Goal: Ask a question: Seek information or help from site administrators or community

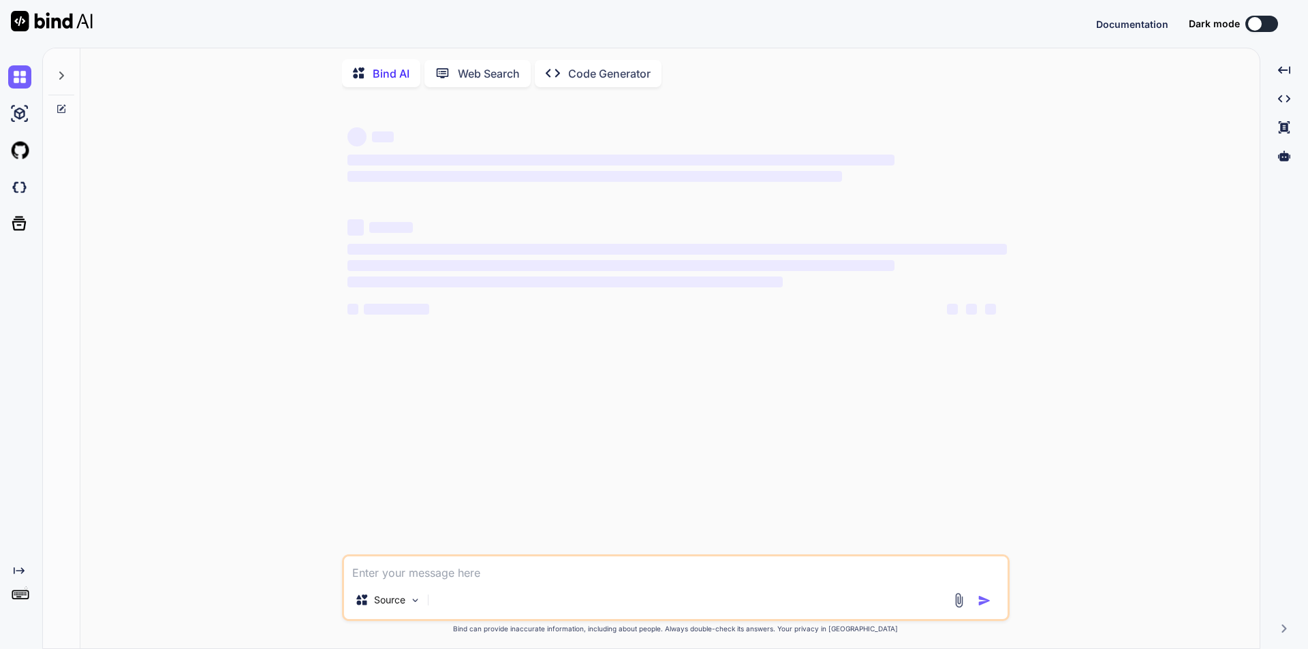
click at [428, 578] on textarea at bounding box center [676, 569] width 664 height 25
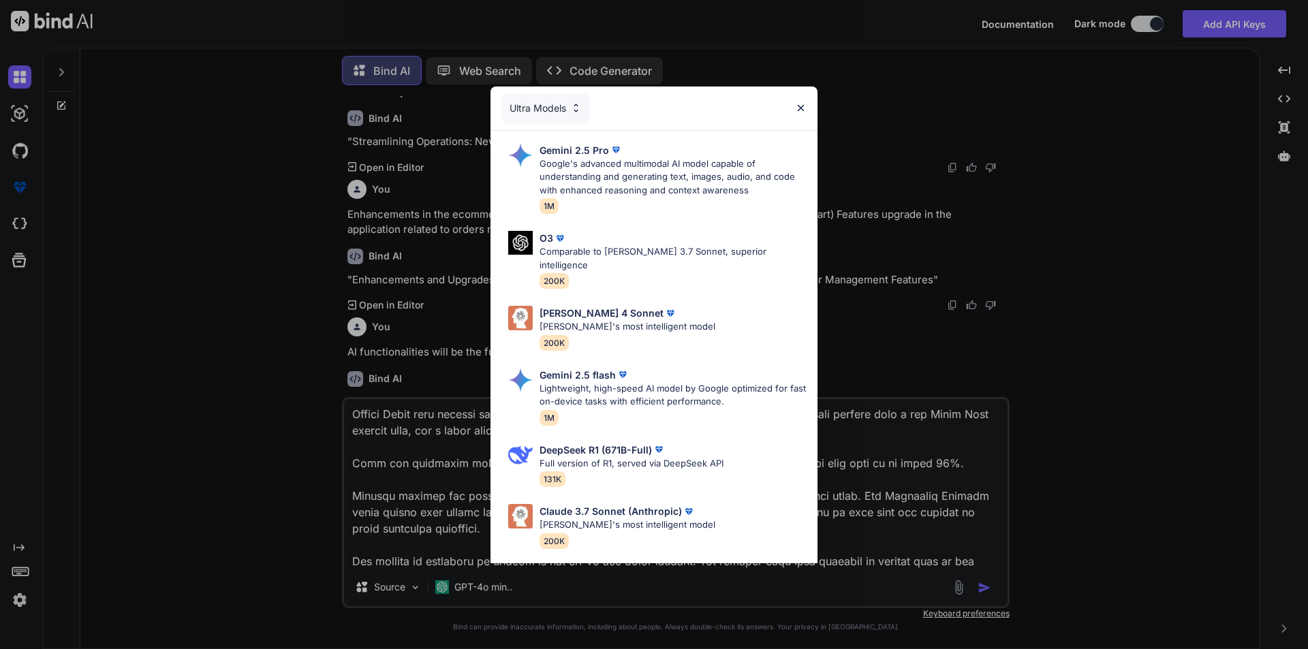
scroll to position [1527, 0]
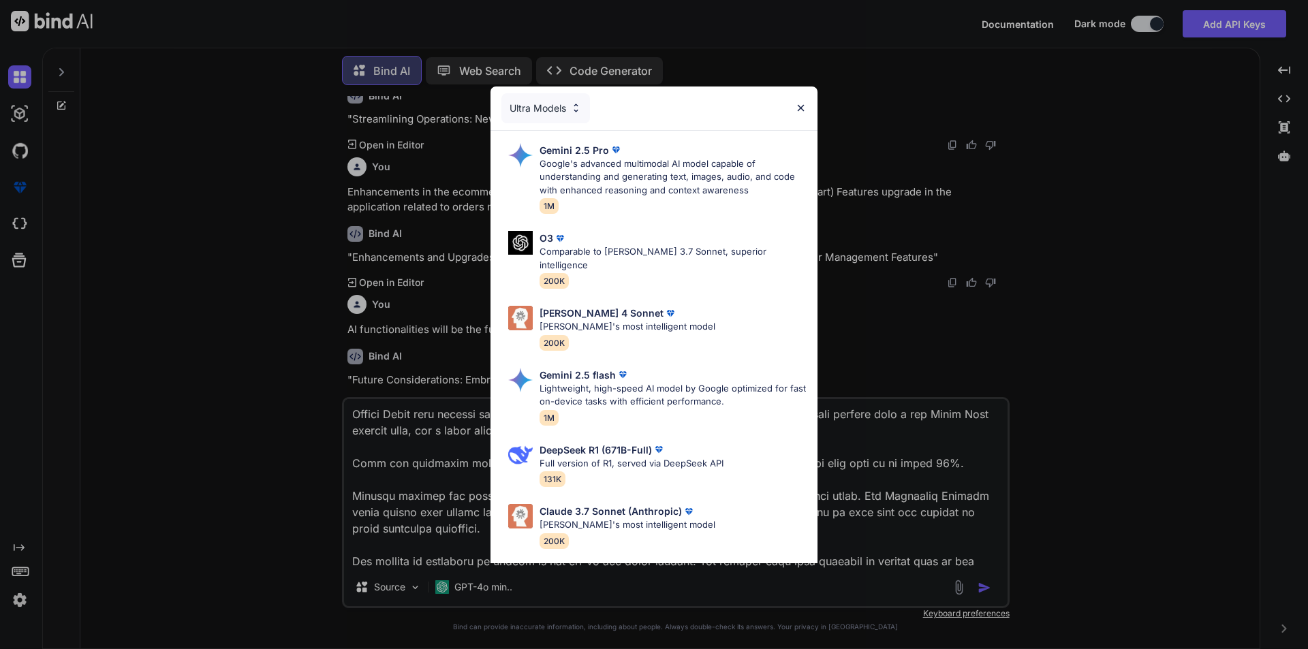
drag, startPoint x: 803, startPoint y: 105, endPoint x: 758, endPoint y: 194, distance: 100.0
click at [802, 105] on img at bounding box center [801, 108] width 12 height 12
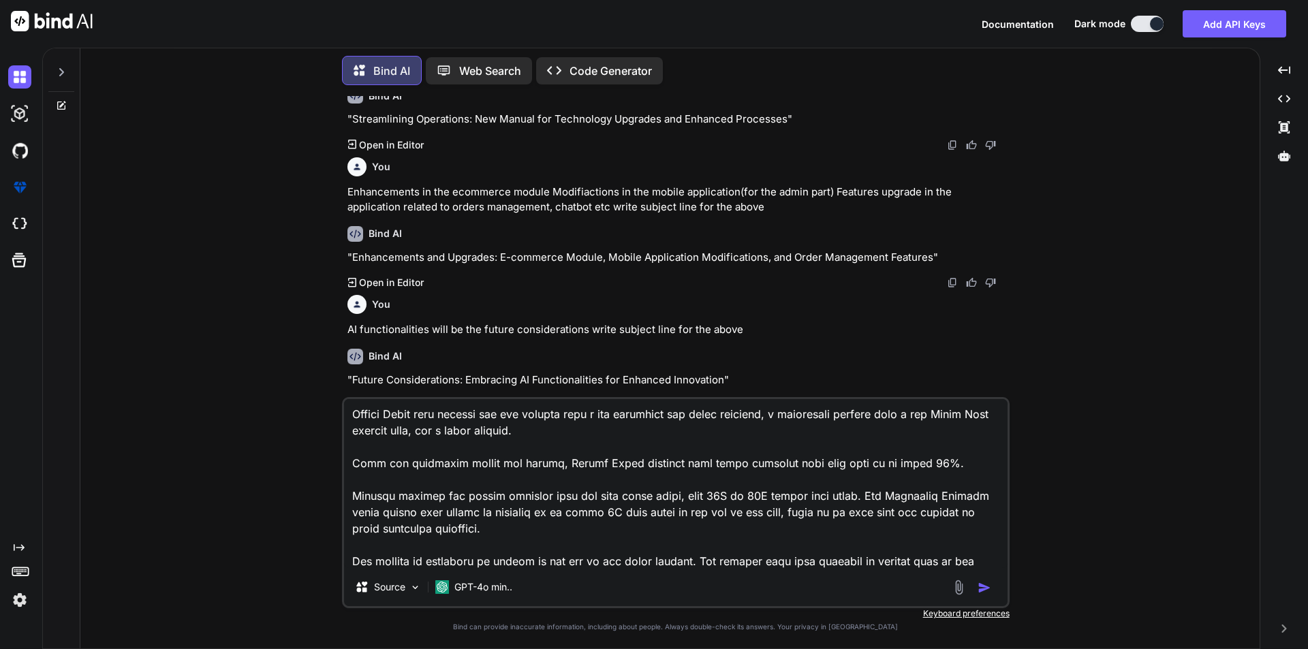
click at [498, 566] on textarea at bounding box center [676, 483] width 664 height 169
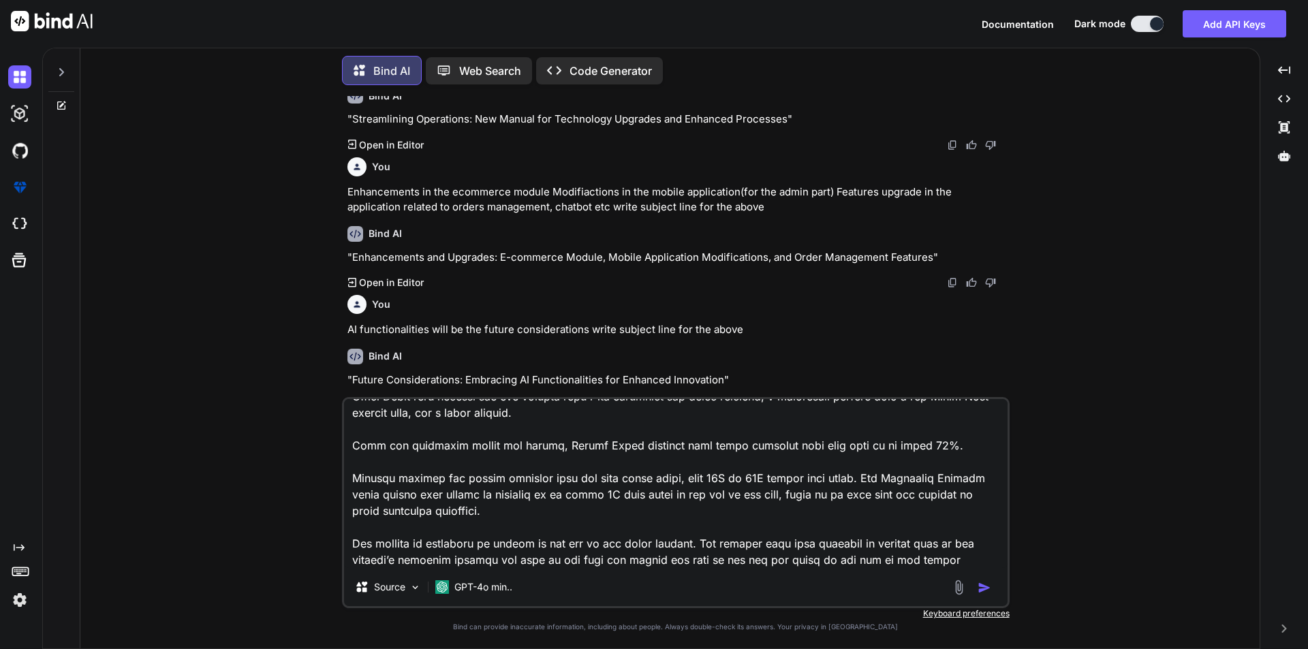
type textarea "Activity Overview In this activity, you will analyze a scenario to identify pro…"
click at [981, 584] on img "button" at bounding box center [985, 588] width 14 height 14
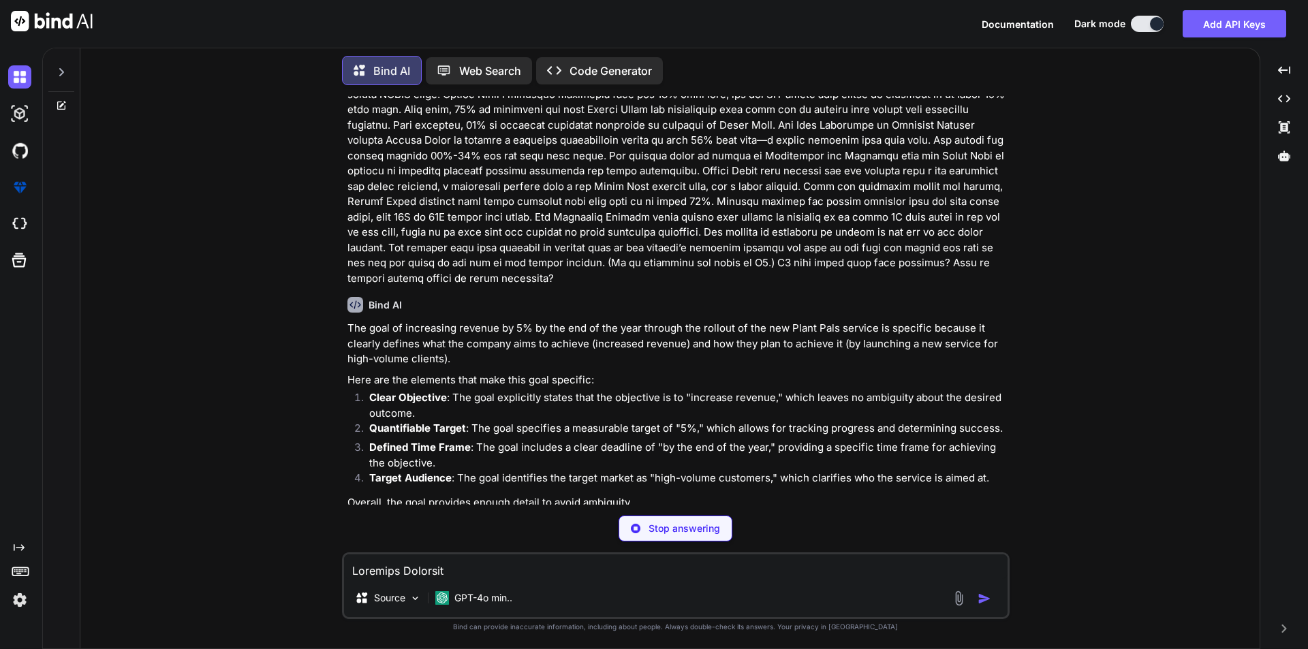
scroll to position [2037, 0]
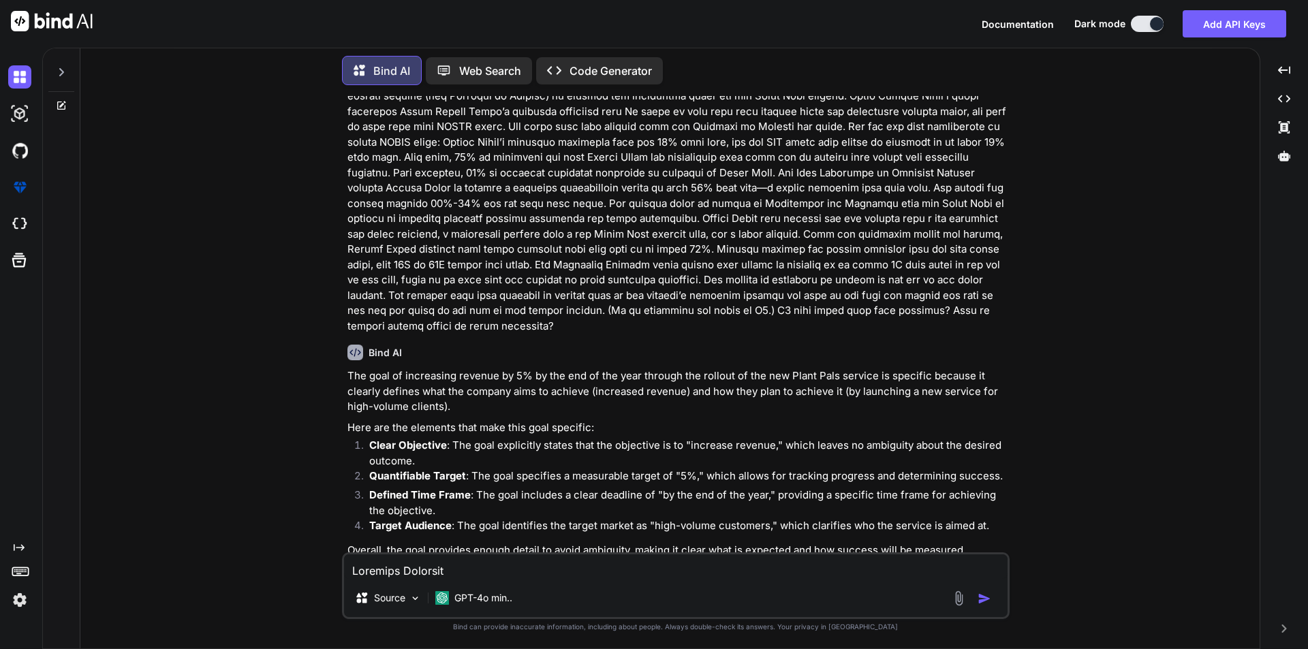
click at [571, 469] on p "Quantifiable Target : The goal specifies a measurable target of "5%," which all…" at bounding box center [688, 477] width 638 height 16
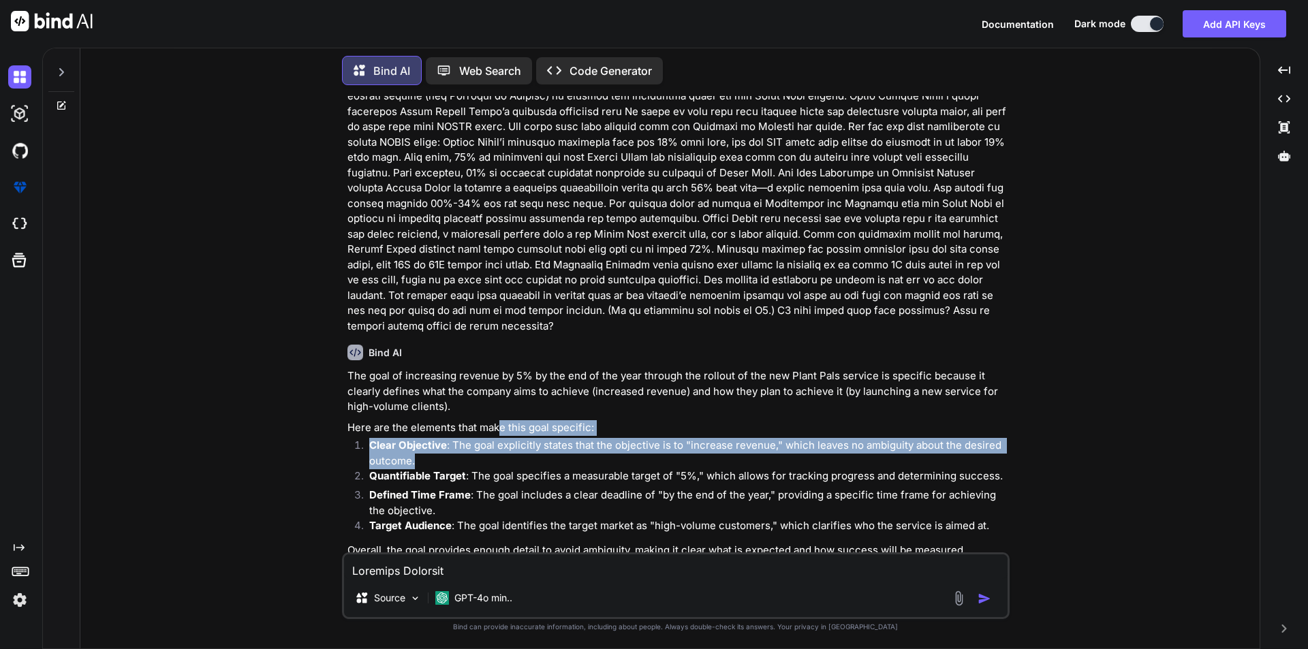
drag, startPoint x: 500, startPoint y: 397, endPoint x: 510, endPoint y: 425, distance: 30.0
click at [510, 425] on div "The goal of increasing revenue by 5% by the end of the year through the rollout…" at bounding box center [678, 464] width 660 height 190
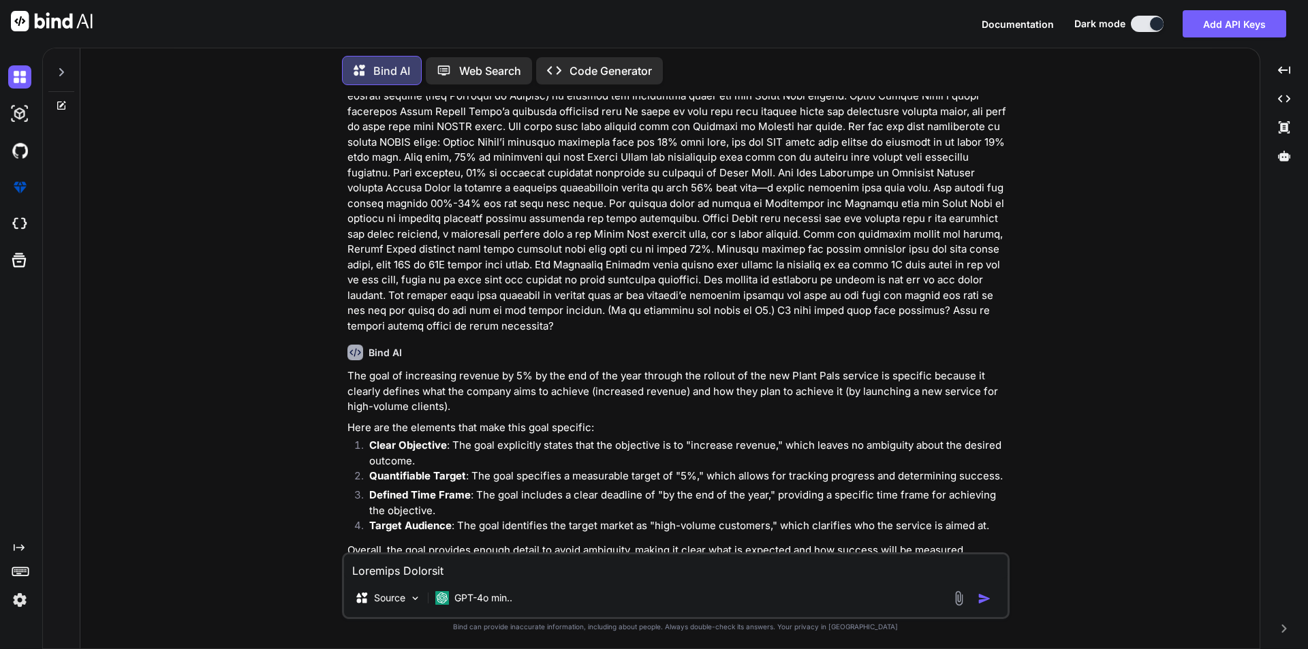
click at [540, 488] on p "Defined Time Frame : The goal includes a clear deadline of "by the end of the y…" at bounding box center [688, 503] width 638 height 31
drag, startPoint x: 461, startPoint y: 520, endPoint x: 512, endPoint y: 523, distance: 51.9
click at [512, 543] on p "Overall, the goal provides enough detail to avoid ambiguity, making it clear wh…" at bounding box center [678, 551] width 660 height 16
click at [630, 543] on p "Overall, the goal provides enough detail to avoid ambiguity, making it clear wh…" at bounding box center [678, 551] width 660 height 16
drag, startPoint x: 420, startPoint y: 519, endPoint x: 467, endPoint y: 521, distance: 47.7
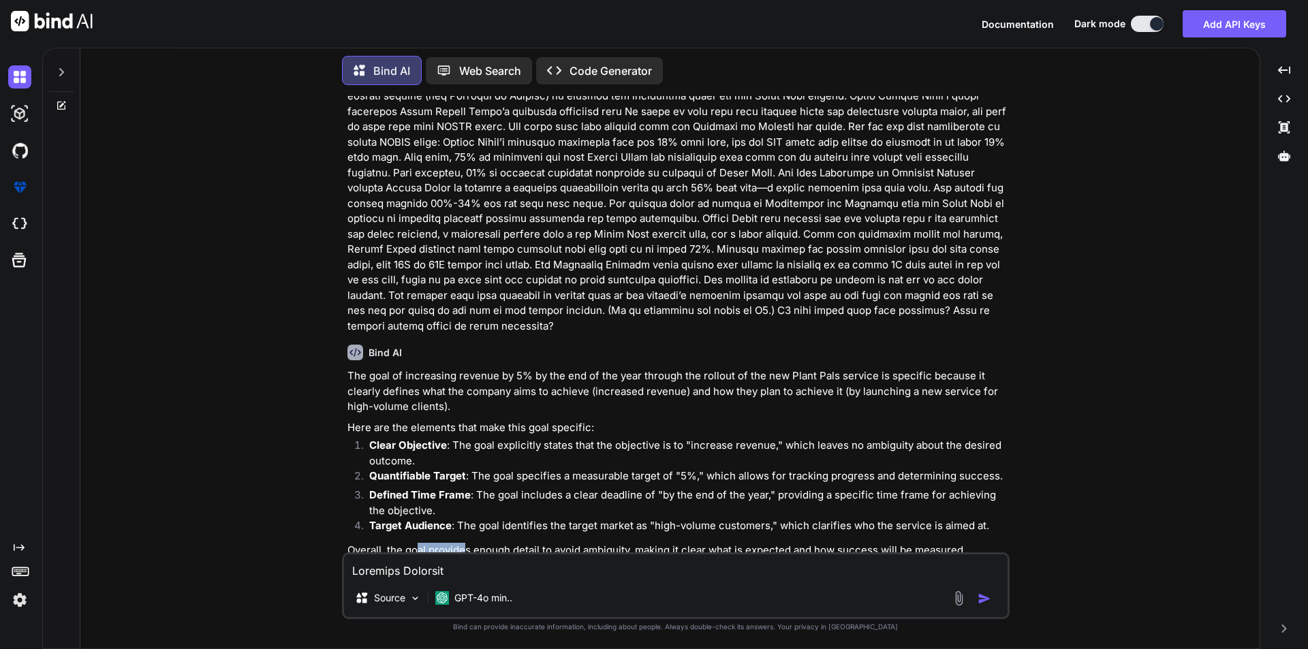
click at [467, 543] on p "Overall, the goal provides enough detail to avoid ambiguity, making it clear wh…" at bounding box center [678, 551] width 660 height 16
click at [429, 572] on textarea at bounding box center [676, 567] width 664 height 25
type textarea "Q2 what makes it measurable? Does it include metrics to guess success?"
click at [985, 600] on img "button" at bounding box center [985, 599] width 14 height 14
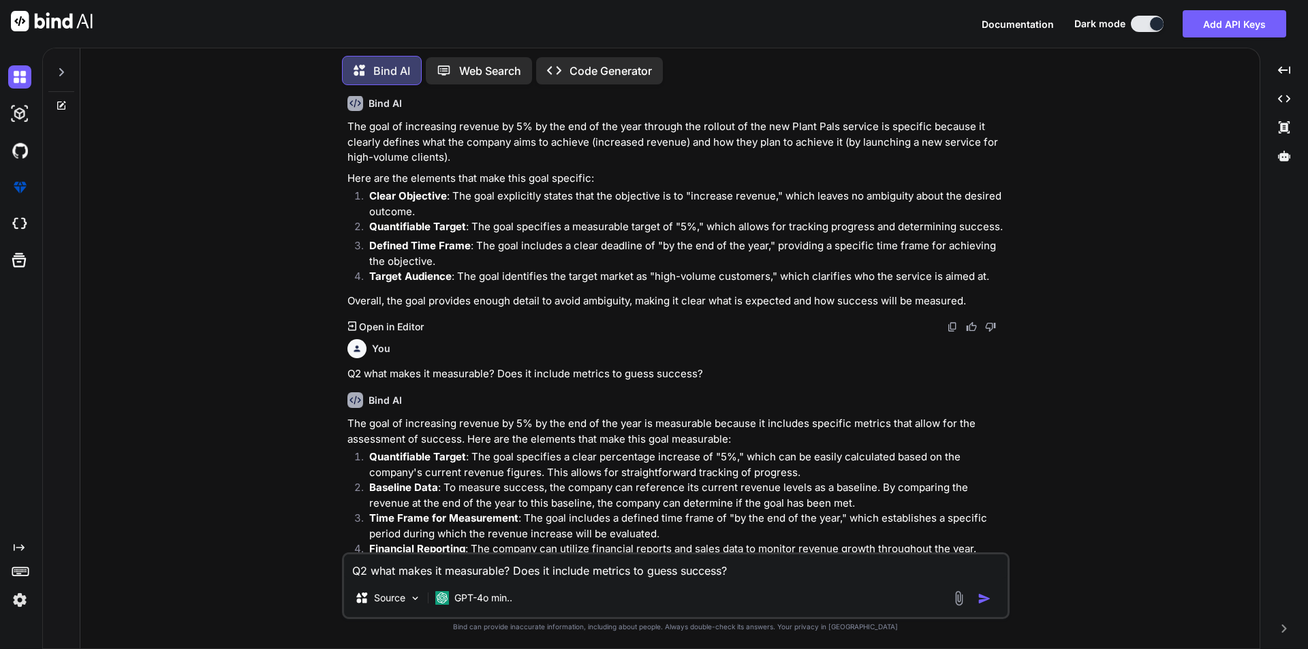
scroll to position [2336, 0]
